Goal: Task Accomplishment & Management: Manage account settings

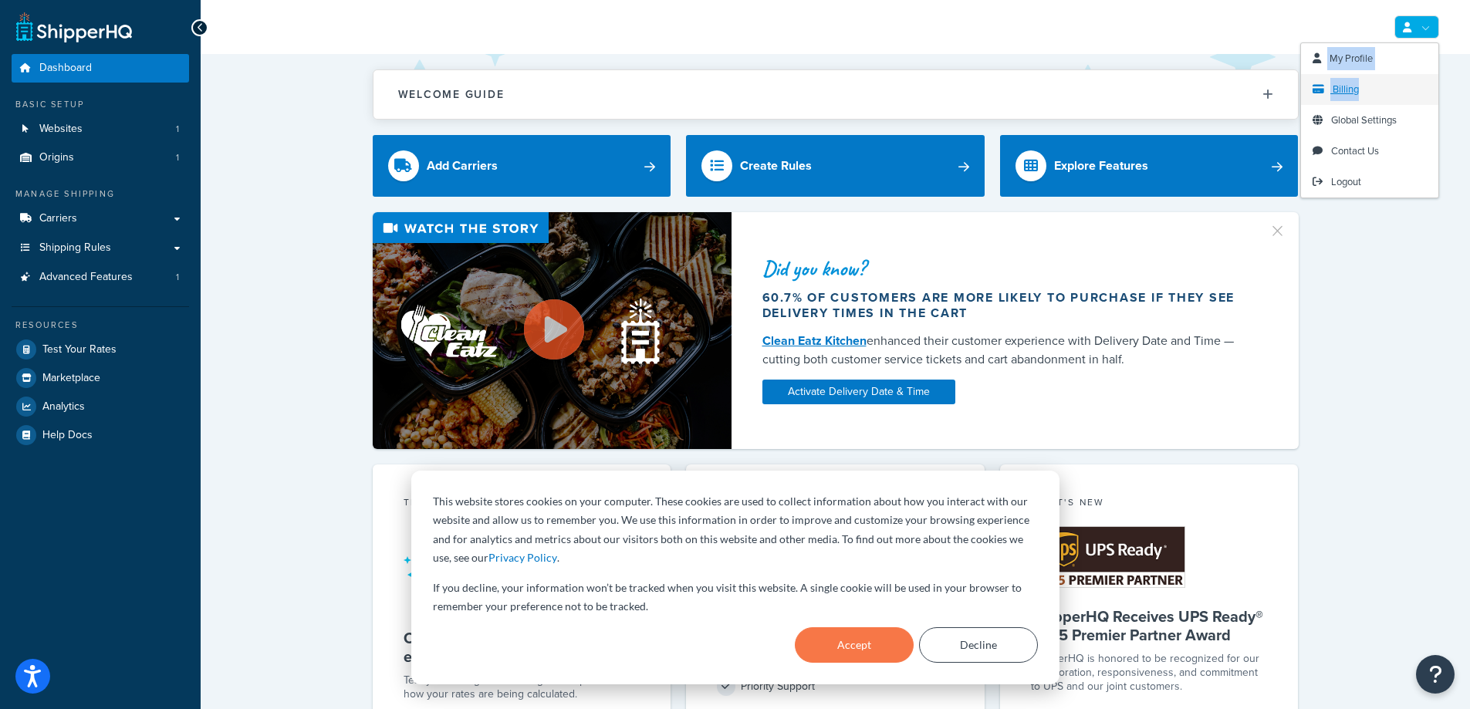
drag, startPoint x: 1430, startPoint y: 29, endPoint x: 1437, endPoint y: 94, distance: 65.2
click at [1438, 39] on li "My Profile Billing Global Settings Contact Us Logout" at bounding box center [1416, 26] width 45 height 23
click at [1341, 91] on span "Billing" at bounding box center [1345, 89] width 26 height 15
click at [1341, 82] on span "Billing" at bounding box center [1345, 89] width 26 height 15
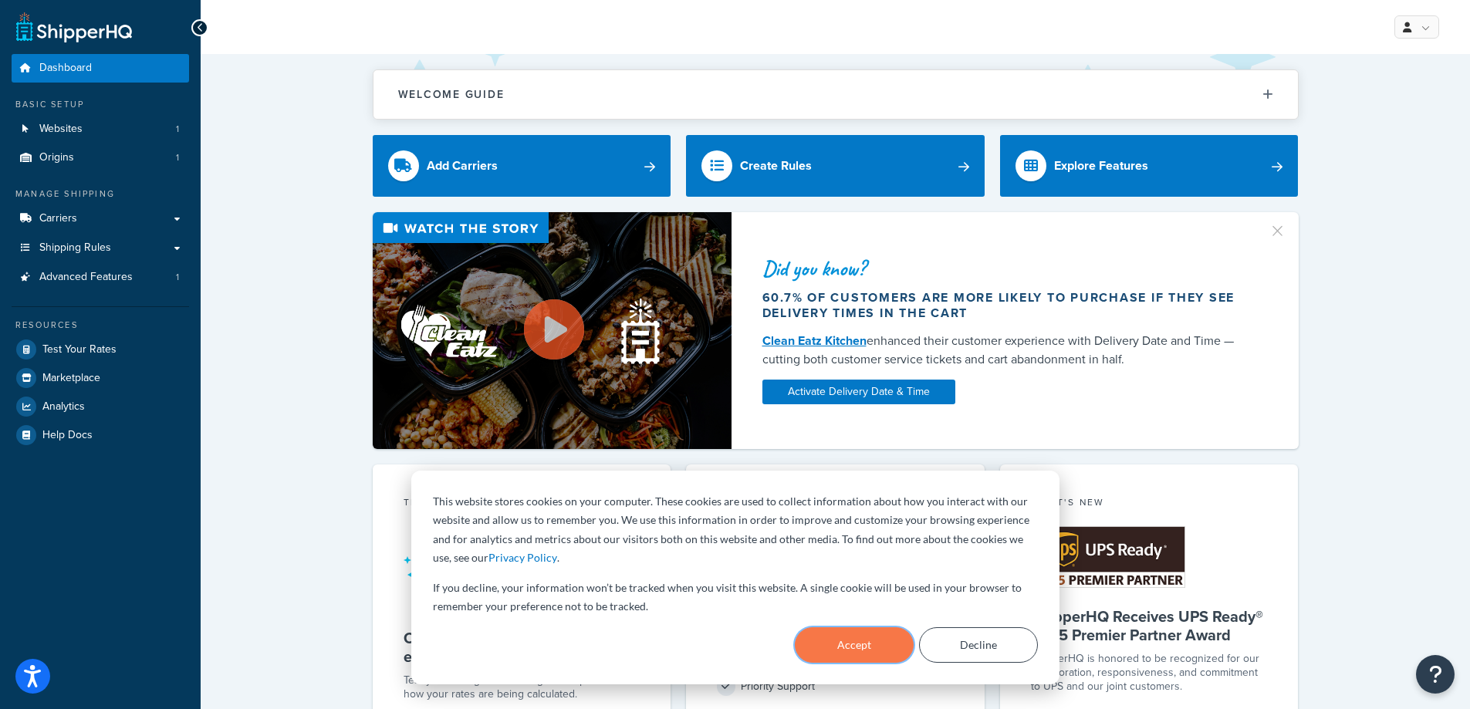
click at [846, 652] on button "Accept" at bounding box center [854, 644] width 119 height 35
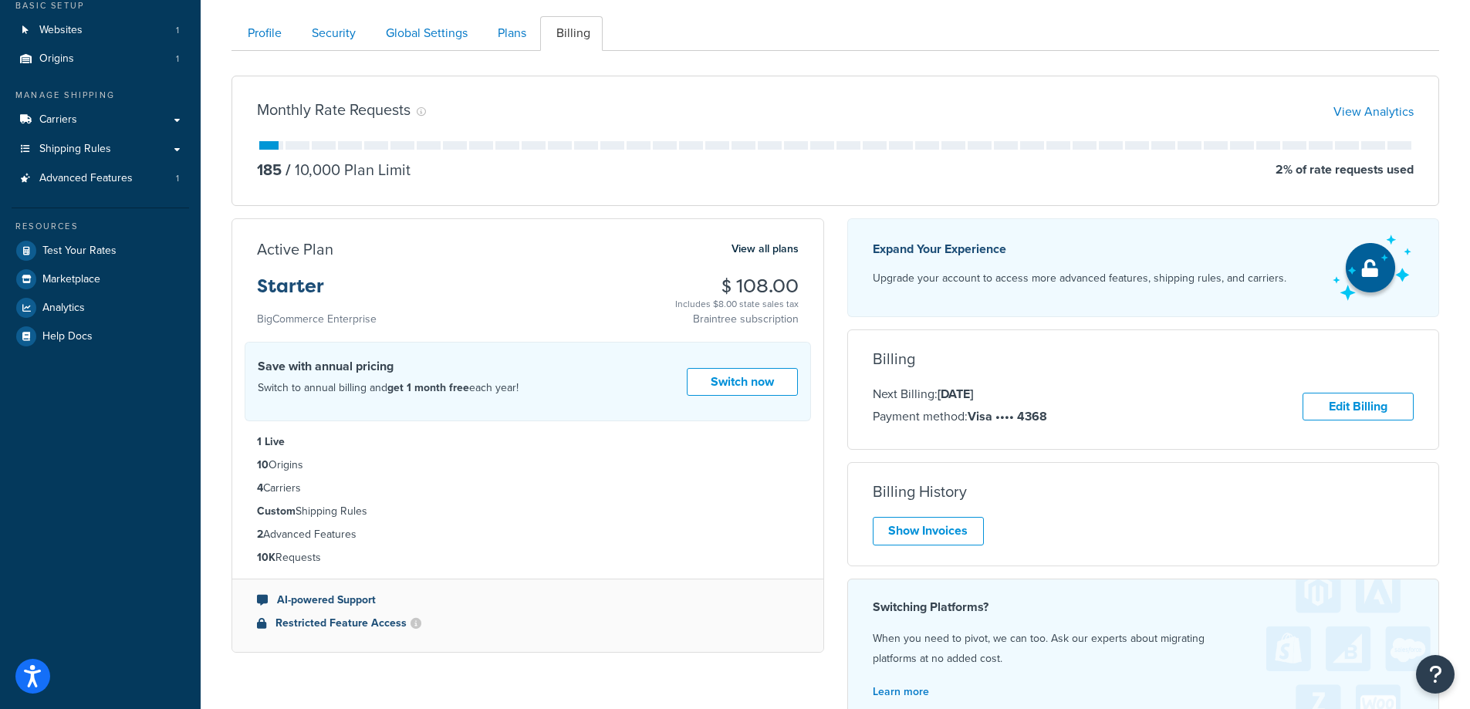
scroll to position [285, 0]
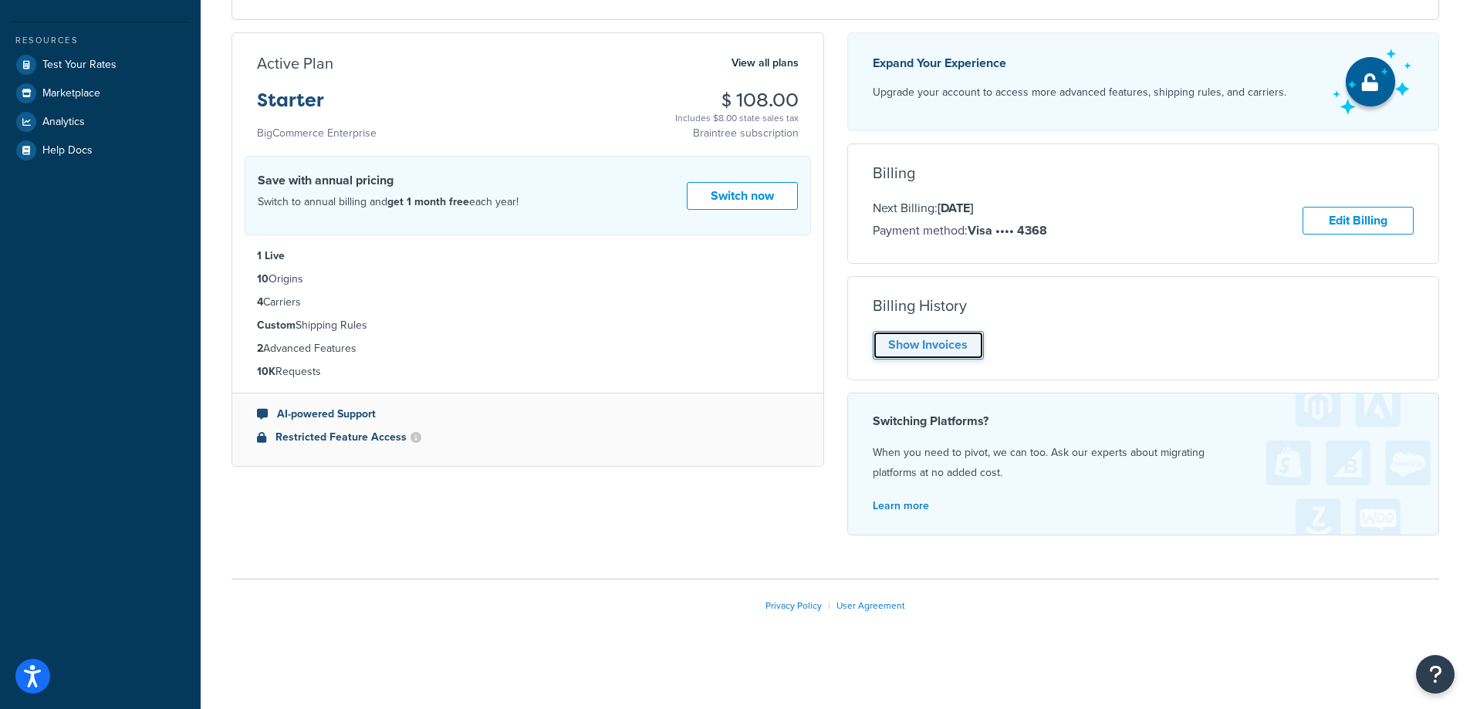
click at [937, 352] on link "Show Invoices" at bounding box center [928, 345] width 111 height 29
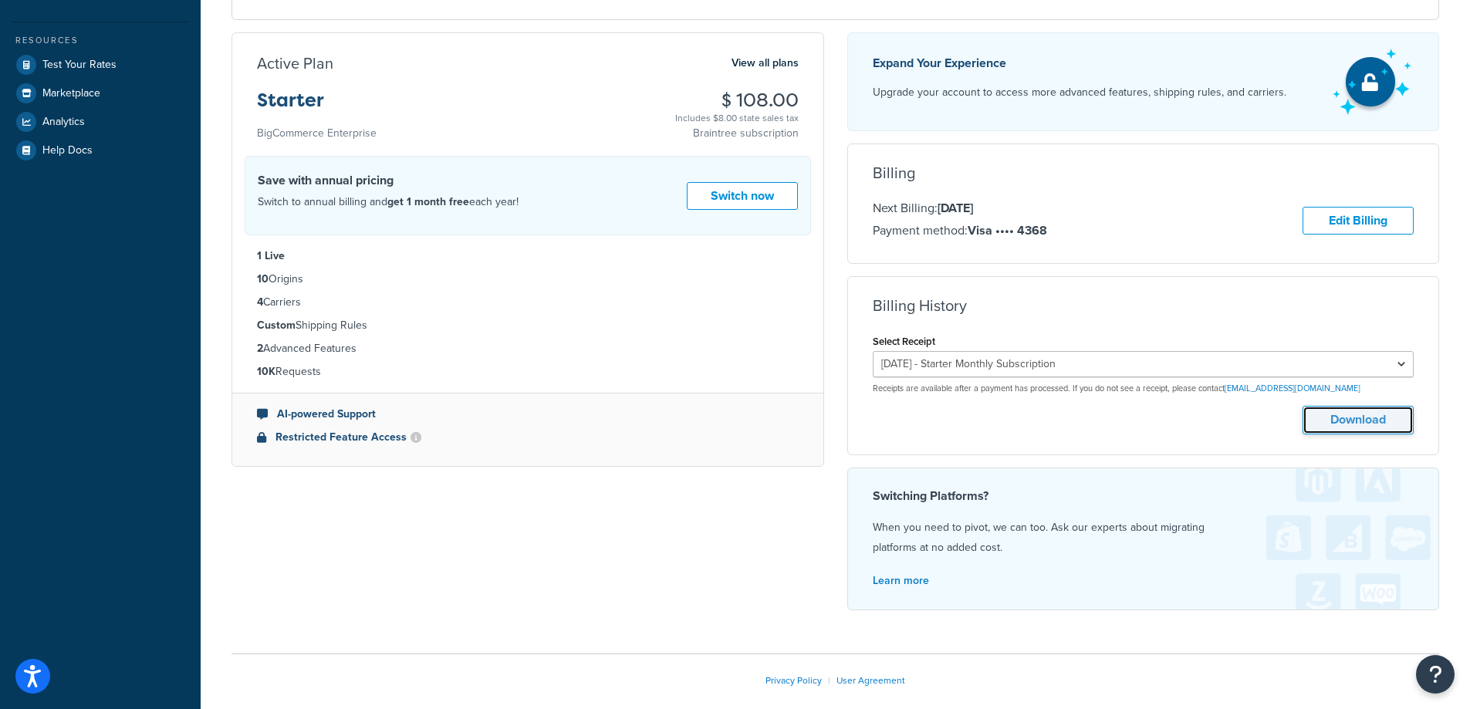
click at [1329, 417] on button "Download" at bounding box center [1357, 420] width 111 height 29
